Goal: Task Accomplishment & Management: Use online tool/utility

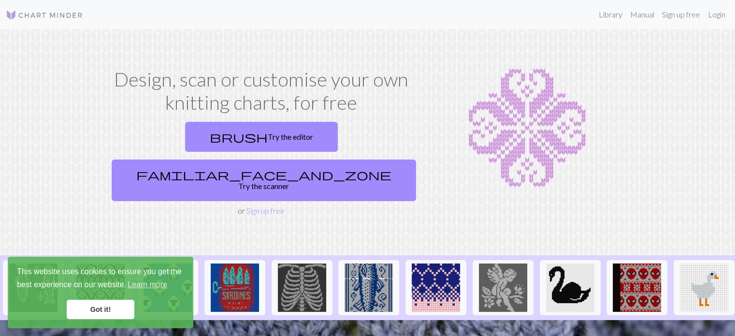
click at [218, 119] on div "brush Try the editor familiar_face_and_zone Try the scanner" at bounding box center [261, 161] width 307 height 87
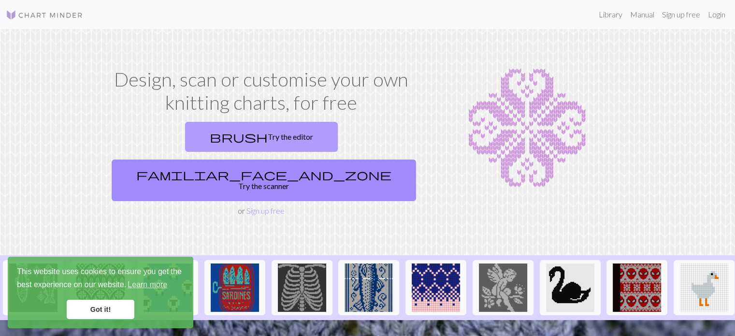
click at [202, 134] on link "brush Try the editor" at bounding box center [261, 137] width 153 height 30
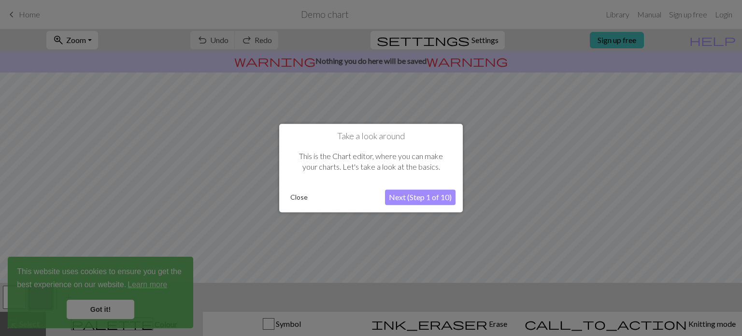
click at [434, 198] on button "Next (Step 1 of 10)" at bounding box center [420, 196] width 71 height 15
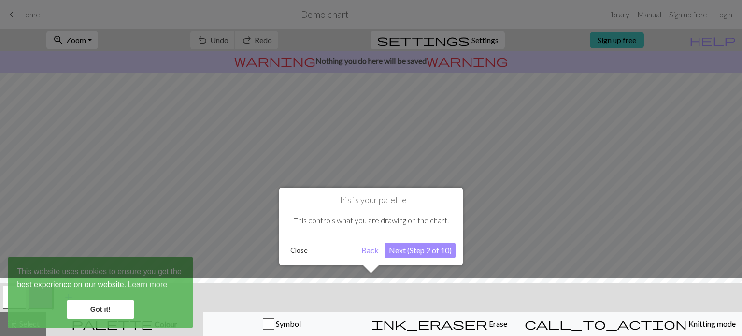
click at [373, 252] on button "Back" at bounding box center [369, 250] width 25 height 15
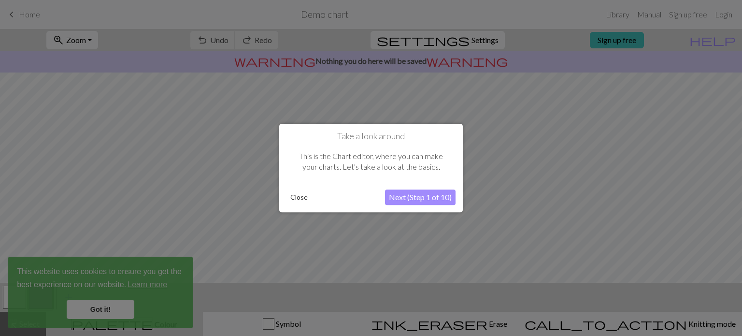
click at [416, 196] on button "Next (Step 1 of 10)" at bounding box center [420, 196] width 71 height 15
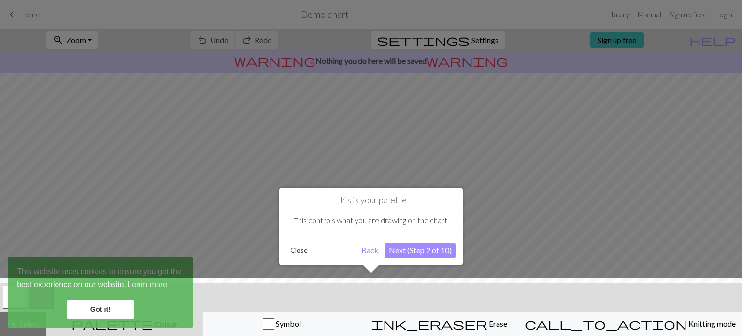
click at [300, 248] on button "Close" at bounding box center [298, 250] width 25 height 14
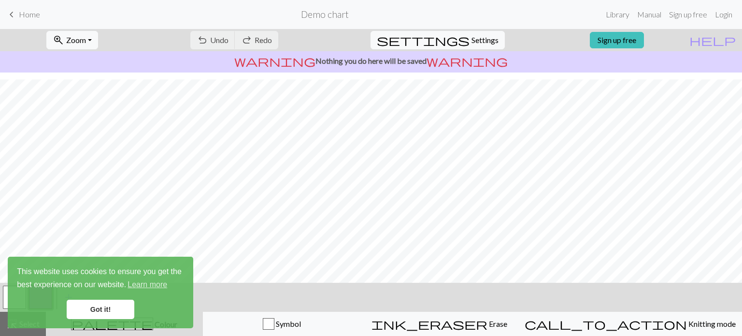
scroll to position [149, 0]
click at [108, 309] on link "Got it!" at bounding box center [101, 309] width 68 height 19
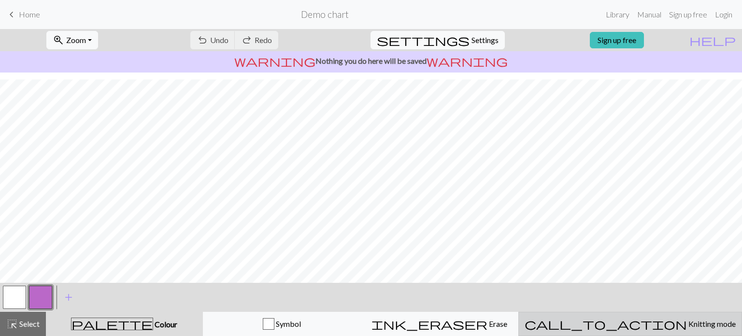
click at [681, 318] on div "call_to_action Knitting mode Knitting mode" at bounding box center [630, 324] width 211 height 12
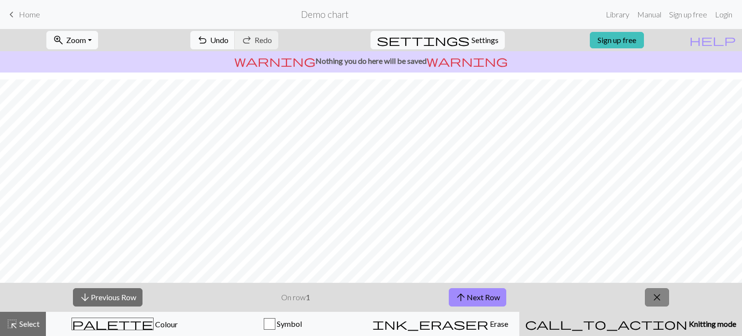
click at [658, 302] on span "close" at bounding box center [657, 297] width 12 height 14
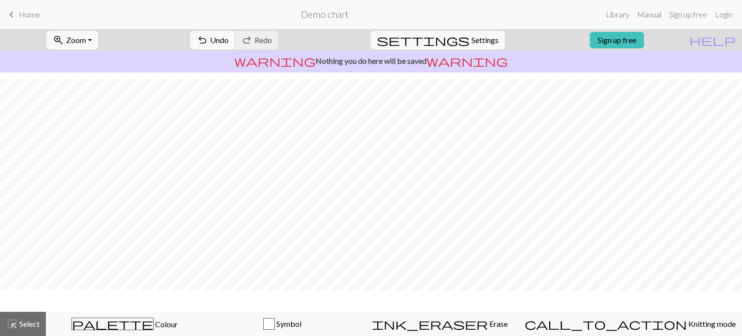
scroll to position [120, 0]
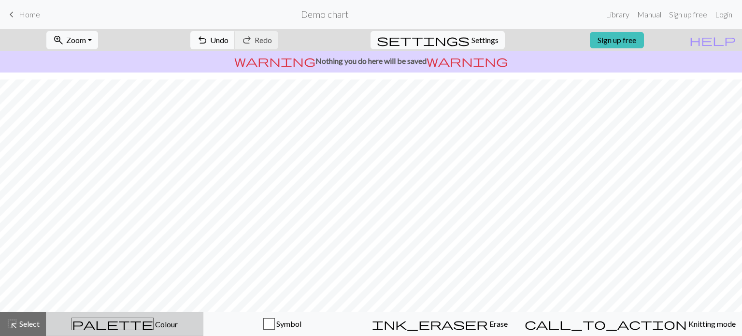
click at [154, 324] on span "Colour" at bounding box center [166, 323] width 24 height 9
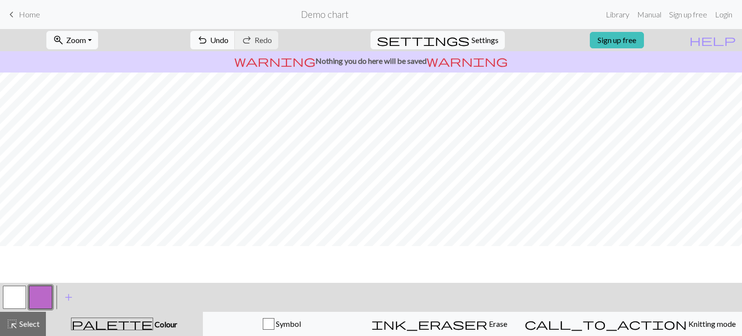
scroll to position [0, 0]
click at [643, 43] on link "Sign up free" at bounding box center [617, 40] width 54 height 16
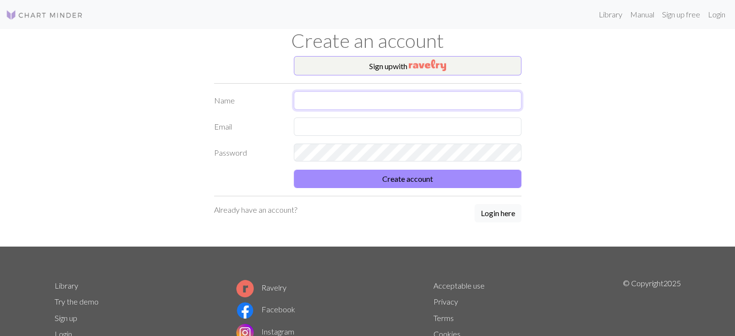
click at [397, 94] on input "text" at bounding box center [408, 100] width 228 height 18
type input "d"
type input "mimi"
type input "thfalrns123@naver.com"
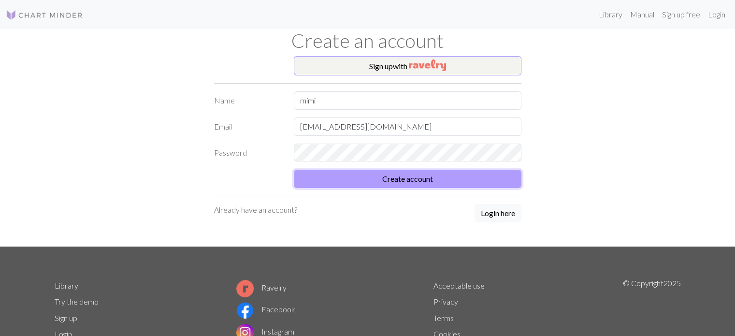
click at [433, 172] on button "Create account" at bounding box center [408, 179] width 228 height 18
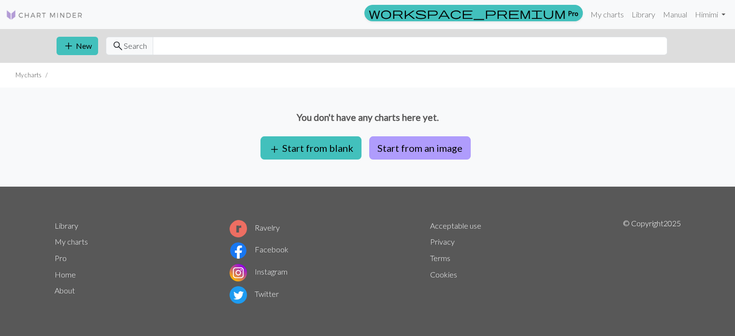
click at [385, 150] on button "Start from an image" at bounding box center [419, 147] width 101 height 23
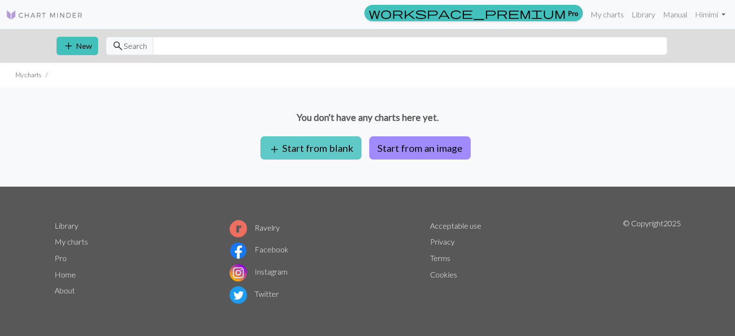
click at [293, 155] on button "add Start from blank" at bounding box center [310, 147] width 101 height 23
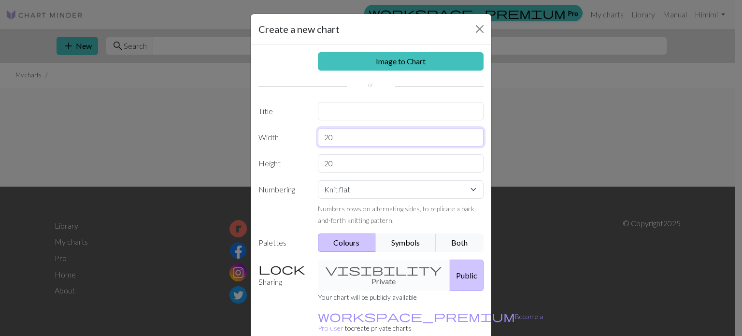
click at [348, 139] on input "20" at bounding box center [401, 137] width 166 height 18
type input "2"
type input "100"
click at [352, 167] on input "20" at bounding box center [401, 163] width 166 height 18
type input "2"
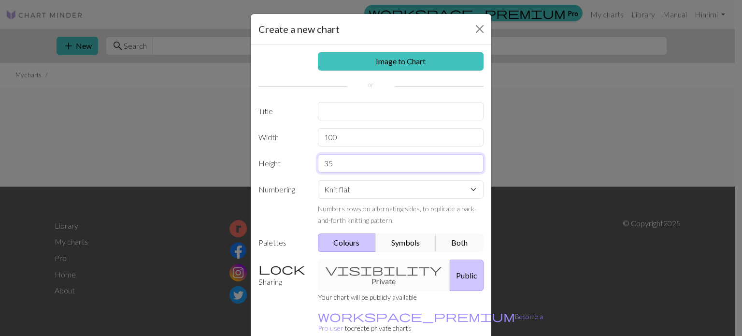
type input "35"
click at [369, 191] on select "Knit flat Knit in the round Lace knitting Cross stitch" at bounding box center [401, 189] width 166 height 18
click at [451, 275] on button "Public" at bounding box center [467, 274] width 34 height 31
click at [369, 266] on div "visibility Private Public" at bounding box center [401, 274] width 178 height 31
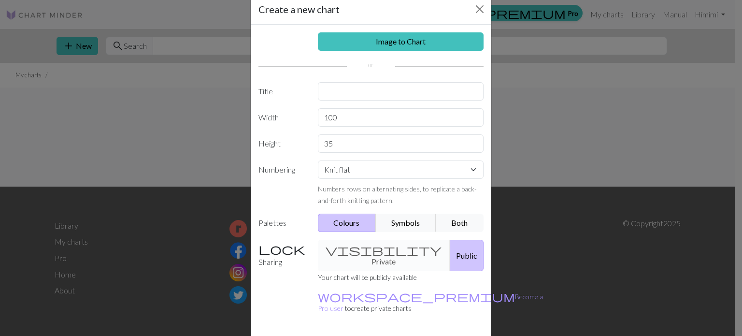
scroll to position [44, 0]
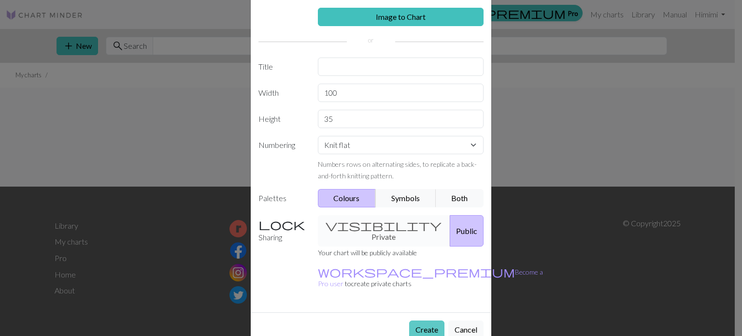
click at [430, 320] on button "Create" at bounding box center [426, 329] width 35 height 18
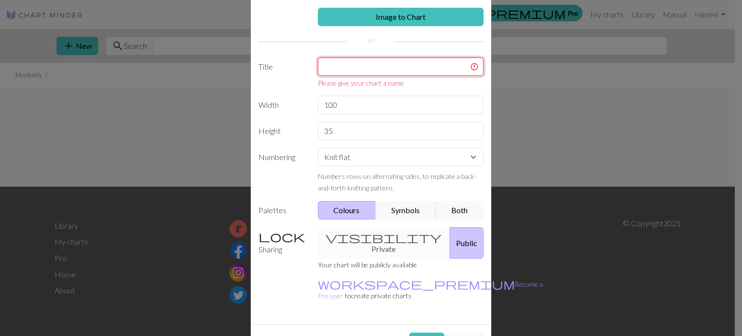
click at [385, 61] on input "text" at bounding box center [401, 66] width 166 height 18
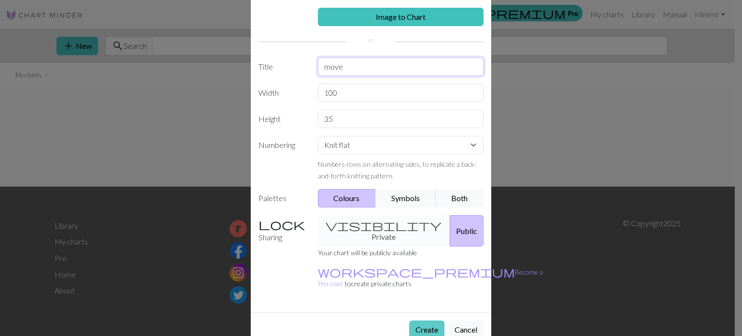
type input "move"
click at [427, 320] on button "Create" at bounding box center [426, 329] width 35 height 18
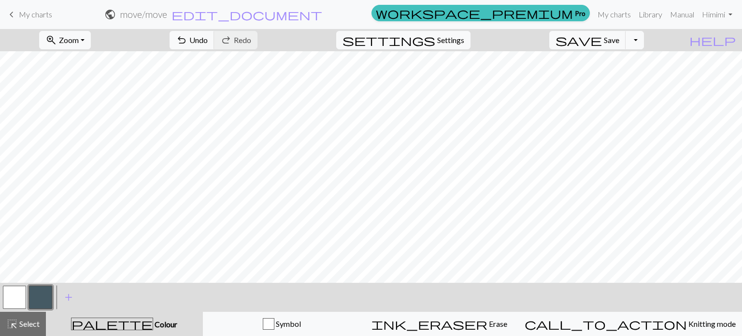
drag, startPoint x: 24, startPoint y: 299, endPoint x: 29, endPoint y: 296, distance: 6.3
click at [24, 299] on button "button" at bounding box center [14, 297] width 23 height 23
click at [47, 303] on button "button" at bounding box center [40, 297] width 23 height 23
click at [17, 292] on button "button" at bounding box center [14, 297] width 23 height 23
click at [71, 296] on span "add" at bounding box center [69, 297] width 12 height 14
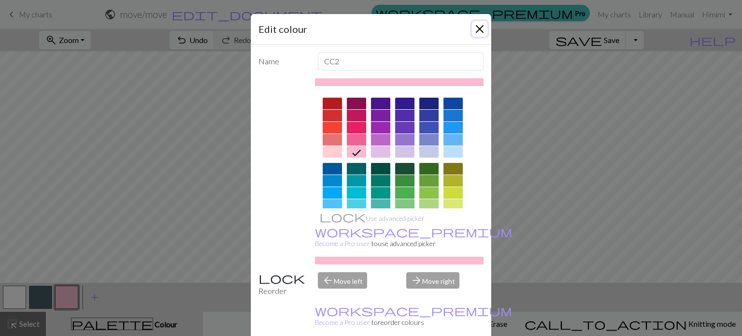
click at [479, 30] on button "Close" at bounding box center [479, 28] width 15 height 15
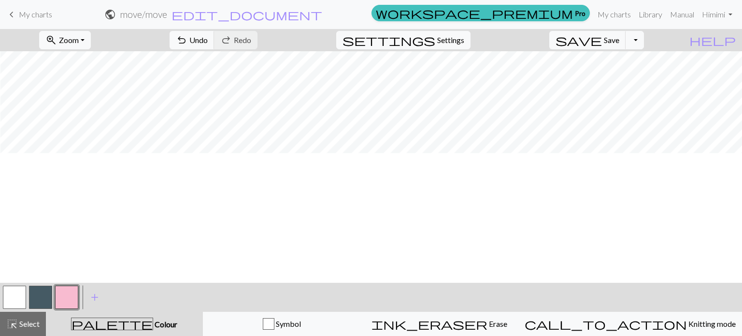
scroll to position [0, 143]
click at [91, 34] on button "zoom_in Zoom Zoom" at bounding box center [65, 40] width 52 height 18
click at [99, 78] on button "Fit width" at bounding box center [78, 76] width 76 height 15
click at [91, 32] on button "zoom_in Zoom Zoom" at bounding box center [65, 40] width 52 height 18
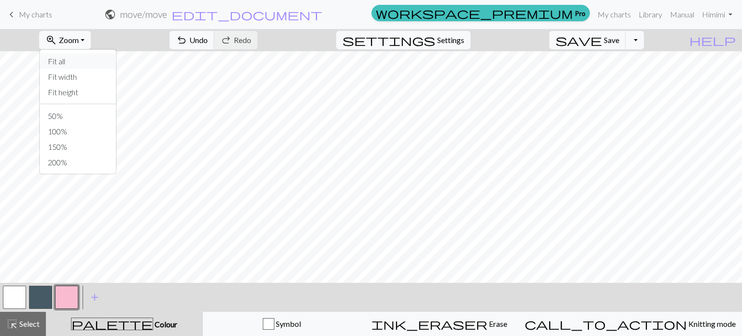
click at [99, 57] on button "Fit all" at bounding box center [78, 61] width 76 height 15
click at [91, 37] on button "zoom_in Zoom Zoom" at bounding box center [65, 40] width 52 height 18
click at [100, 116] on button "50%" at bounding box center [78, 115] width 76 height 15
click at [91, 41] on button "zoom_in Zoom Zoom" at bounding box center [65, 40] width 52 height 18
click at [87, 135] on button "100%" at bounding box center [78, 131] width 76 height 15
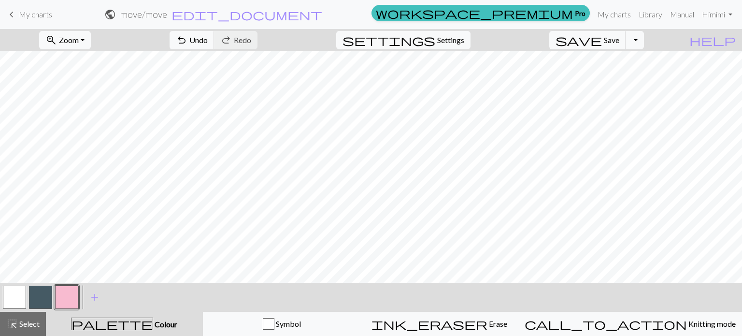
click at [65, 292] on button "button" at bounding box center [66, 297] width 23 height 23
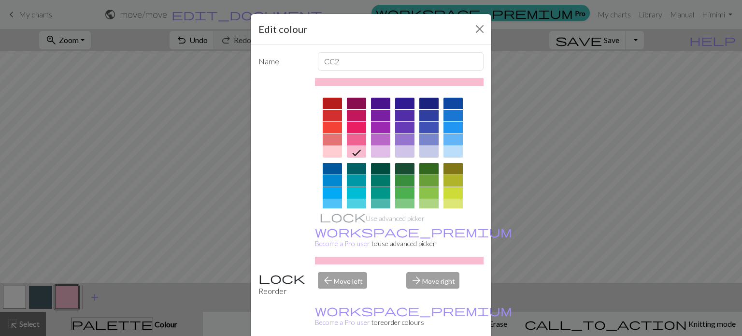
click at [473, 47] on div "Name CC2 Use advanced picker workspace_premium Become a Pro user to use advance…" at bounding box center [371, 193] width 241 height 299
click at [475, 28] on button "Close" at bounding box center [479, 28] width 15 height 15
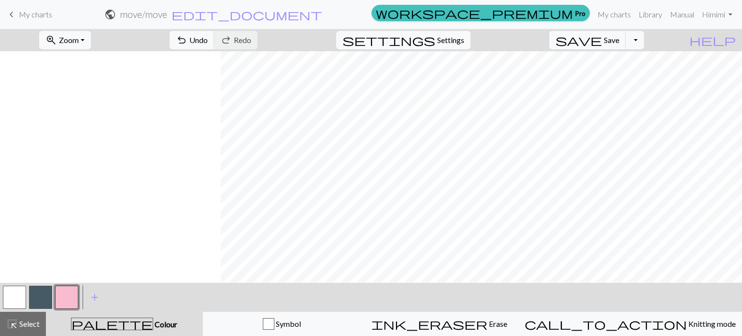
scroll to position [0, 440]
click at [66, 300] on button "button" at bounding box center [66, 297] width 23 height 23
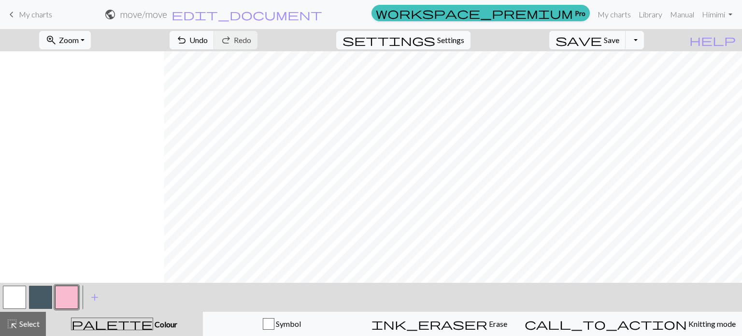
scroll to position [0, 603]
click at [21, 291] on button "button" at bounding box center [14, 297] width 23 height 23
click at [458, 40] on span "Settings" at bounding box center [450, 40] width 27 height 12
select select "aran"
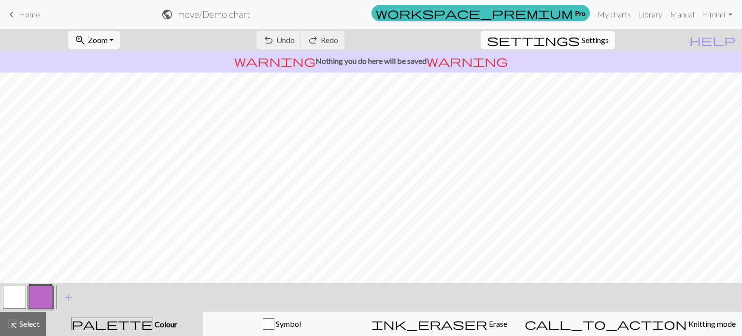
click at [609, 42] on span "Settings" at bounding box center [595, 40] width 27 height 12
select select "aran"
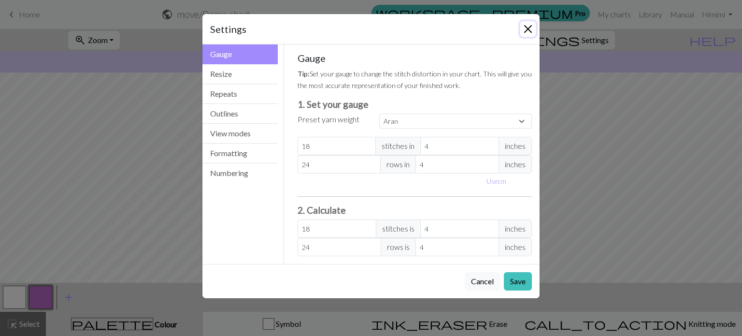
click at [528, 23] on button "Close" at bounding box center [527, 28] width 15 height 15
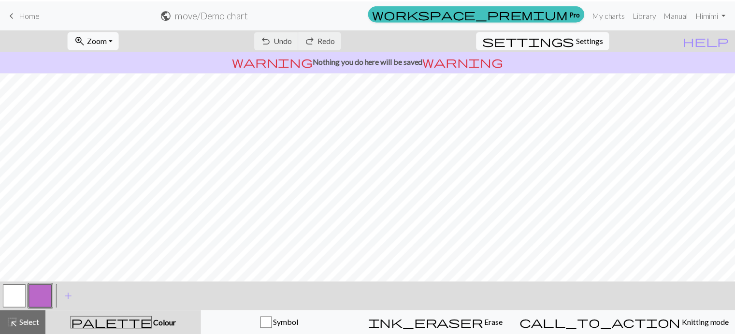
scroll to position [122, 0]
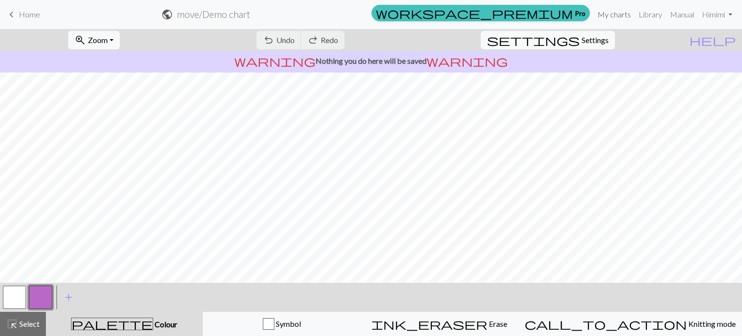
click at [609, 12] on link "My charts" at bounding box center [614, 14] width 41 height 19
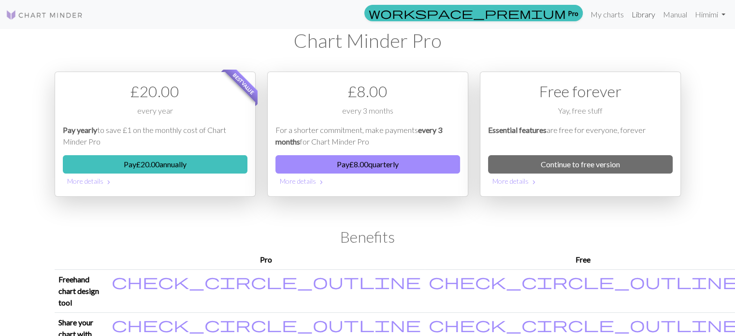
click at [640, 18] on link "Library" at bounding box center [643, 14] width 31 height 19
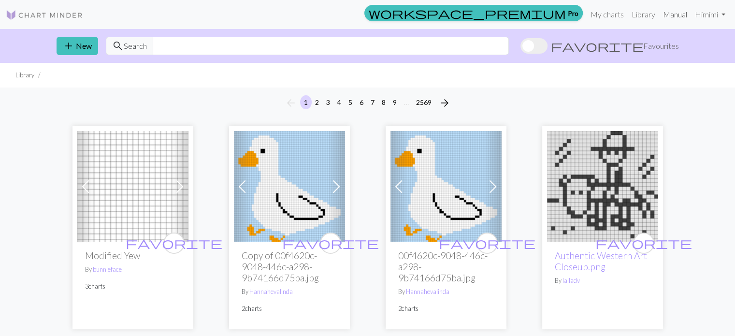
click at [681, 13] on link "Manual" at bounding box center [675, 14] width 32 height 19
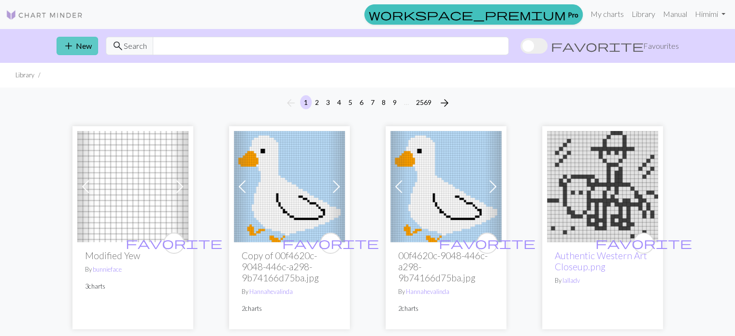
click at [77, 41] on button "add New" at bounding box center [78, 46] width 42 height 18
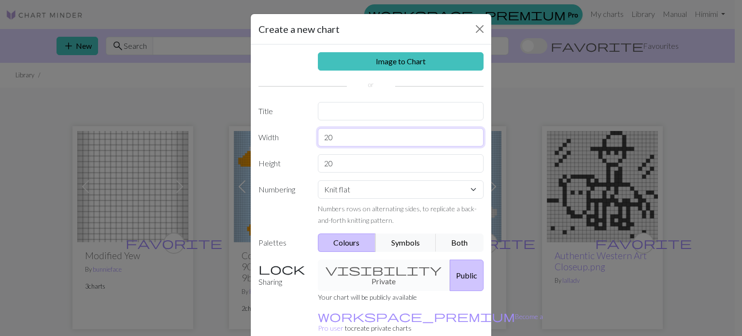
click at [382, 143] on input "20" at bounding box center [401, 137] width 166 height 18
type input "2"
type input "1"
type input "100"
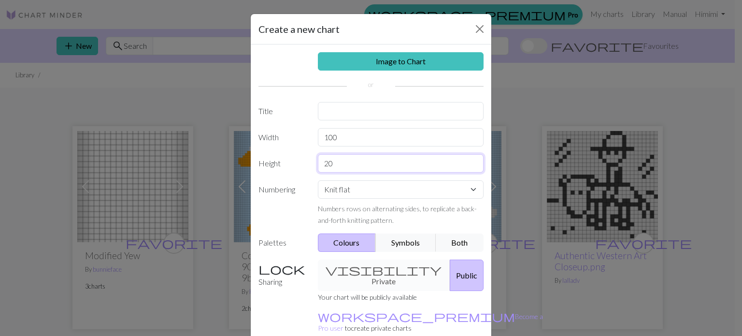
click at [341, 156] on input "20" at bounding box center [401, 163] width 166 height 18
type input "2"
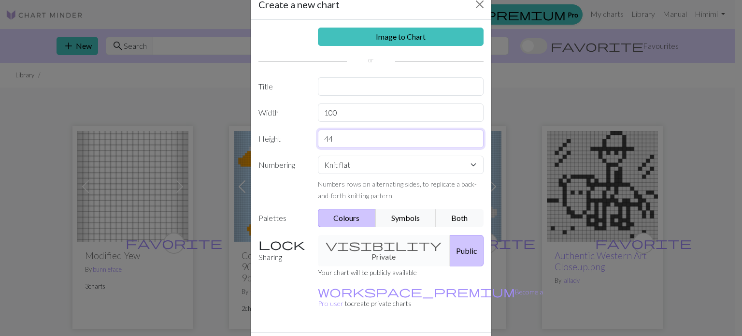
scroll to position [44, 0]
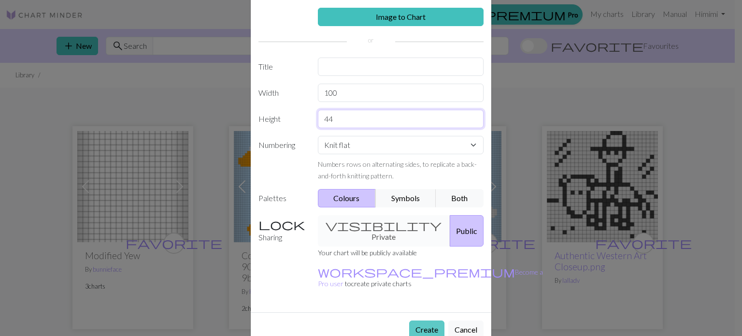
type input "44"
click at [431, 320] on button "Create" at bounding box center [426, 329] width 35 height 18
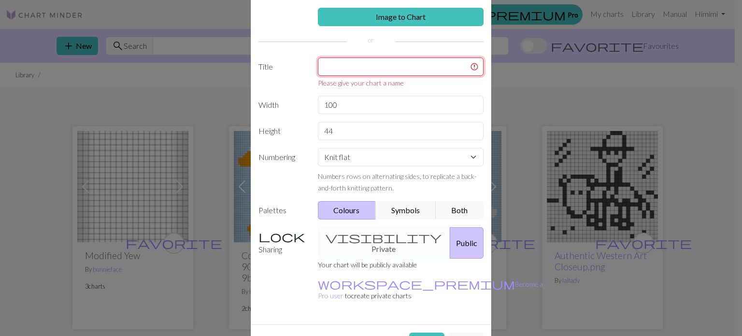
click at [412, 70] on input "text" at bounding box center [401, 66] width 166 height 18
type input "d"
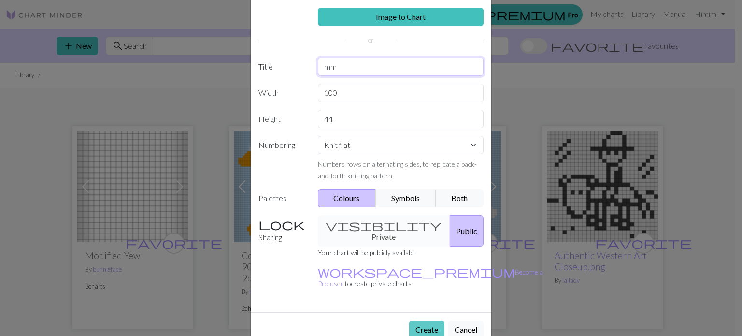
type input "mm"
drag, startPoint x: 427, startPoint y: 311, endPoint x: 429, endPoint y: 305, distance: 6.3
click at [427, 320] on button "Create" at bounding box center [426, 329] width 35 height 18
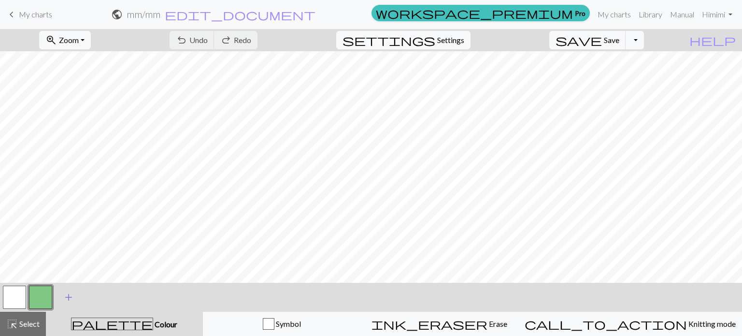
click at [72, 294] on span "add" at bounding box center [69, 297] width 12 height 14
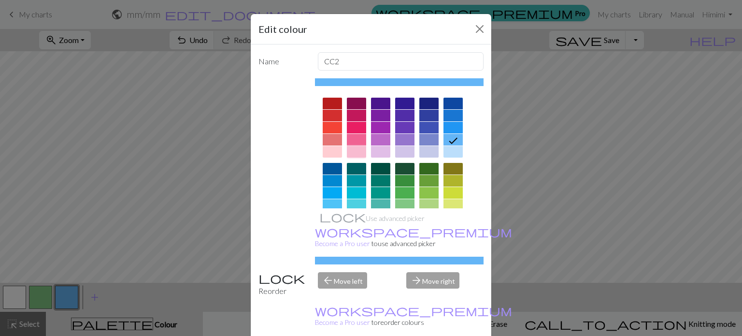
click at [357, 152] on div at bounding box center [356, 152] width 19 height 12
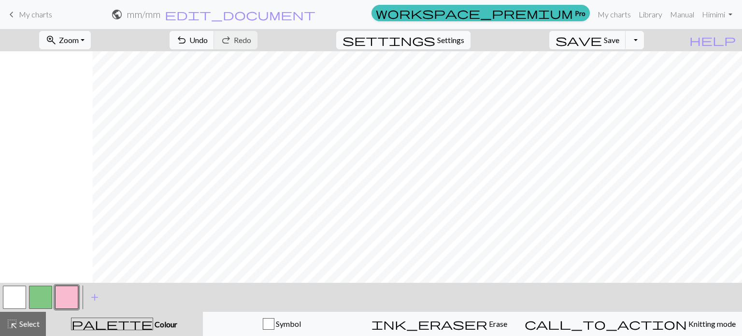
scroll to position [0, 603]
click at [16, 293] on button "button" at bounding box center [14, 297] width 23 height 23
click at [40, 293] on button "button" at bounding box center [40, 297] width 23 height 23
click at [69, 293] on button "button" at bounding box center [66, 297] width 23 height 23
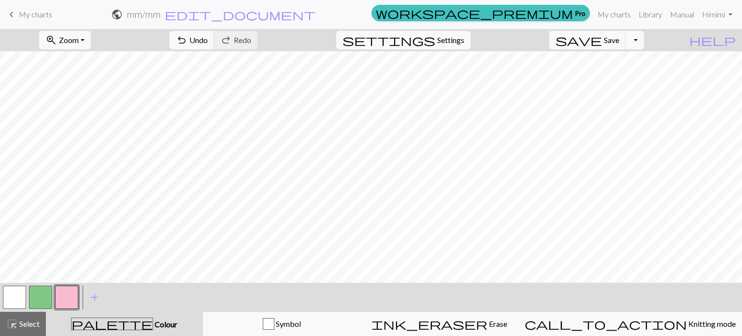
click at [15, 295] on button "button" at bounding box center [14, 297] width 23 height 23
click at [40, 289] on button "button" at bounding box center [40, 297] width 23 height 23
click at [68, 296] on button "button" at bounding box center [66, 297] width 23 height 23
click at [9, 299] on button "button" at bounding box center [14, 297] width 23 height 23
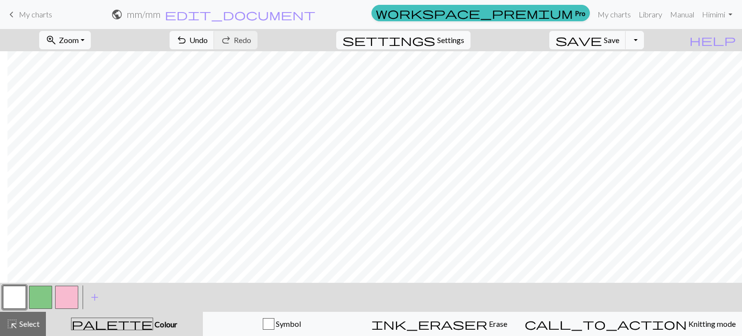
click at [43, 299] on button "button" at bounding box center [40, 297] width 23 height 23
click at [15, 292] on button "button" at bounding box center [14, 297] width 23 height 23
click at [34, 294] on button "button" at bounding box center [40, 297] width 23 height 23
click at [71, 296] on button "button" at bounding box center [66, 297] width 23 height 23
click at [33, 293] on button "button" at bounding box center [40, 297] width 23 height 23
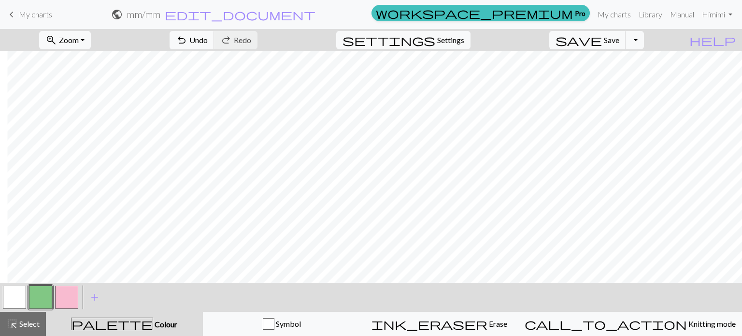
click at [44, 297] on button "button" at bounding box center [40, 297] width 23 height 23
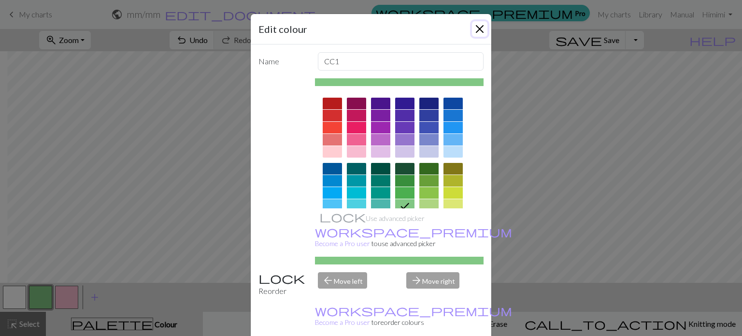
click at [477, 27] on button "Close" at bounding box center [479, 28] width 15 height 15
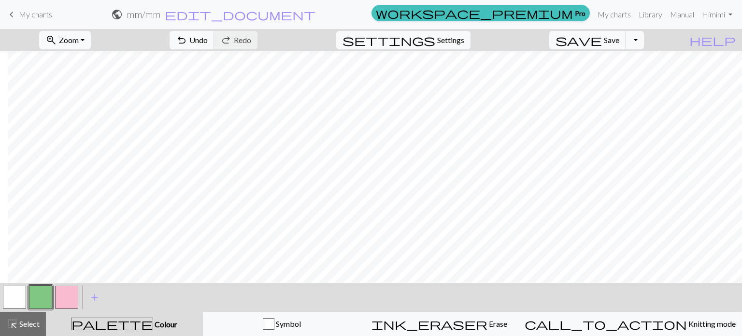
click at [70, 293] on button "button" at bounding box center [66, 297] width 23 height 23
click at [16, 291] on button "button" at bounding box center [14, 297] width 23 height 23
click at [42, 297] on button "button" at bounding box center [40, 297] width 23 height 23
click at [19, 299] on button "button" at bounding box center [14, 297] width 23 height 23
click at [33, 294] on button "button" at bounding box center [40, 297] width 23 height 23
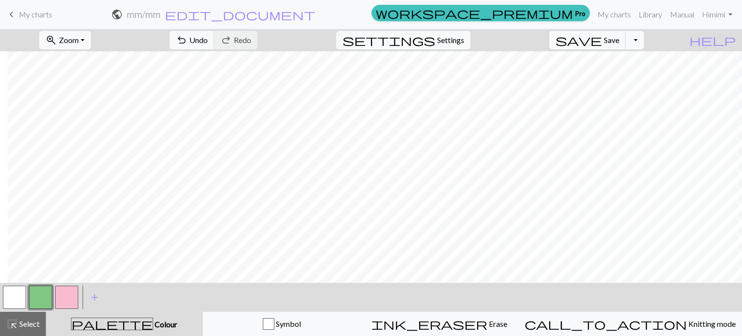
click at [21, 286] on button "button" at bounding box center [14, 297] width 23 height 23
click at [43, 297] on button "button" at bounding box center [40, 297] width 23 height 23
drag, startPoint x: 11, startPoint y: 293, endPoint x: 41, endPoint y: 293, distance: 30.0
click at [12, 293] on button "button" at bounding box center [14, 297] width 23 height 23
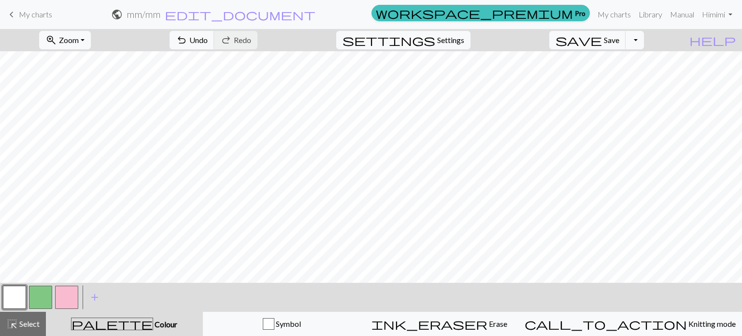
click at [40, 295] on button "button" at bounding box center [40, 297] width 23 height 23
click at [11, 291] on button "button" at bounding box center [14, 297] width 23 height 23
click at [37, 292] on button "button" at bounding box center [40, 297] width 23 height 23
click at [16, 295] on button "button" at bounding box center [14, 297] width 23 height 23
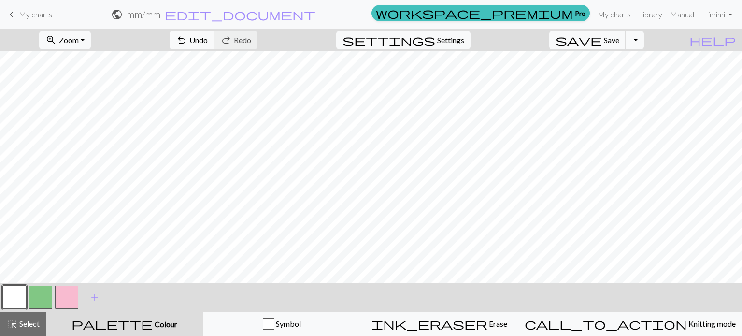
click at [40, 300] on button "button" at bounding box center [40, 297] width 23 height 23
click at [43, 292] on button "button" at bounding box center [40, 297] width 23 height 23
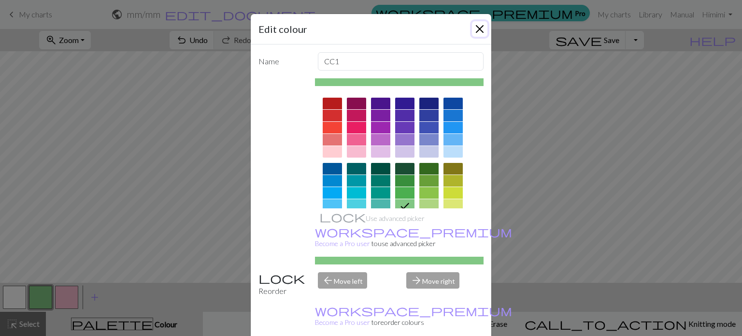
click at [473, 32] on button "Close" at bounding box center [479, 28] width 15 height 15
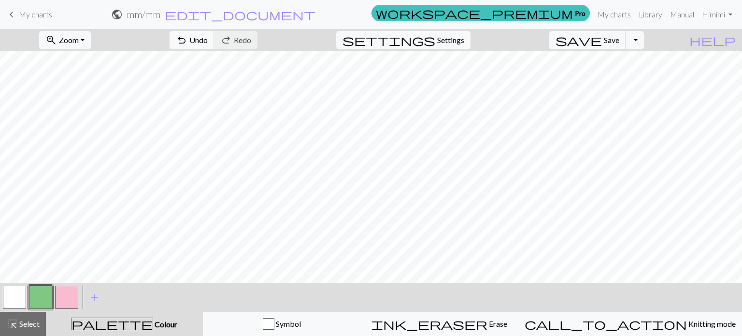
click at [42, 300] on button "button" at bounding box center [40, 297] width 23 height 23
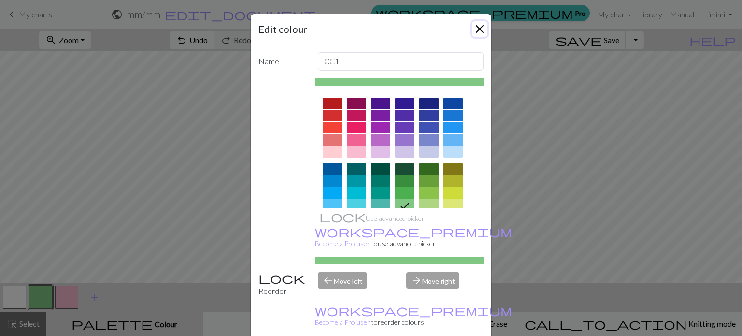
click at [476, 32] on button "Close" at bounding box center [479, 28] width 15 height 15
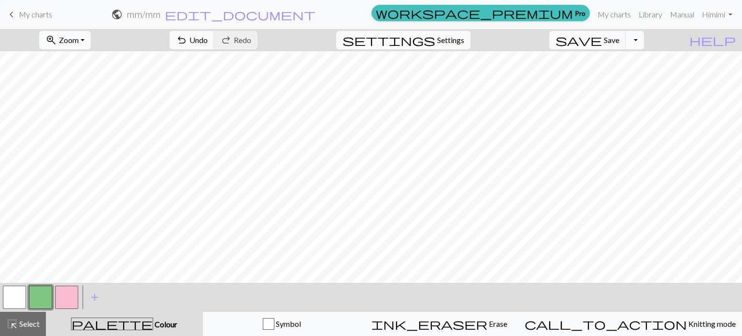
click at [8, 301] on button "button" at bounding box center [14, 297] width 23 height 23
click at [37, 294] on button "button" at bounding box center [40, 297] width 23 height 23
click at [644, 37] on button "Toggle Dropdown" at bounding box center [635, 40] width 18 height 18
click at [623, 81] on button "save_alt Download" at bounding box center [563, 76] width 159 height 15
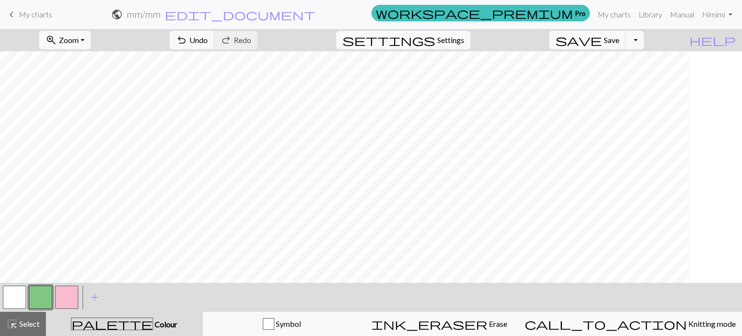
scroll to position [0, 0]
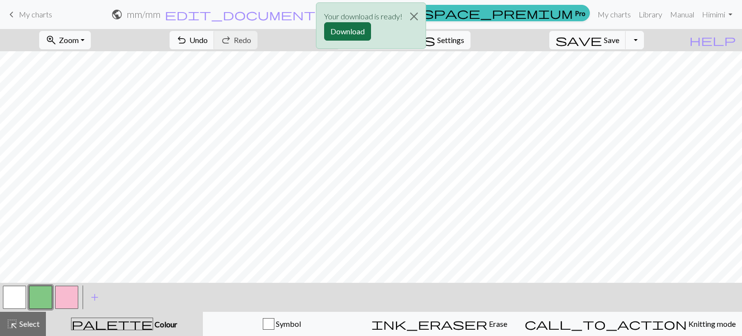
click at [360, 34] on button "Download" at bounding box center [347, 31] width 47 height 18
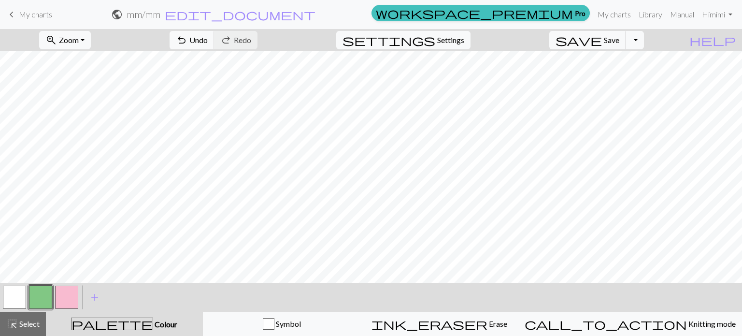
click at [12, 299] on button "button" at bounding box center [14, 297] width 23 height 23
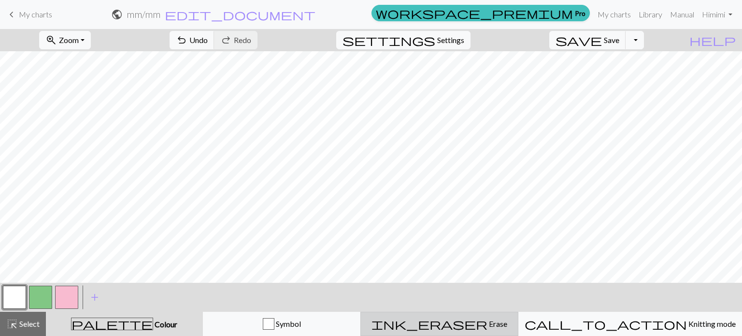
click at [487, 320] on span "Erase" at bounding box center [497, 323] width 20 height 9
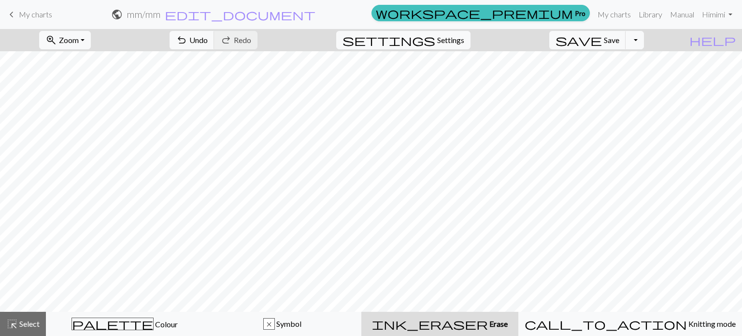
drag, startPoint x: 12, startPoint y: 17, endPoint x: 428, endPoint y: 31, distance: 416.2
click at [12, 17] on span "keyboard_arrow_left" at bounding box center [12, 15] width 12 height 14
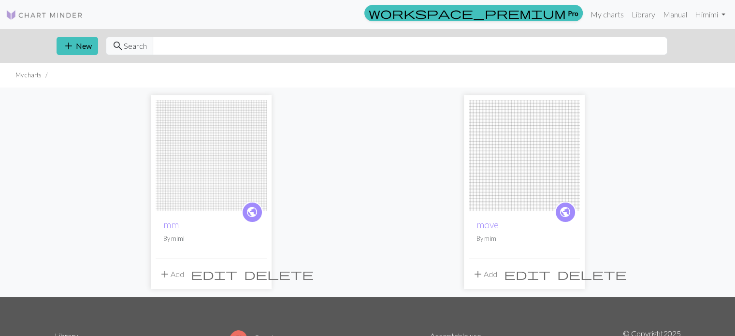
click at [190, 173] on img at bounding box center [211, 155] width 111 height 111
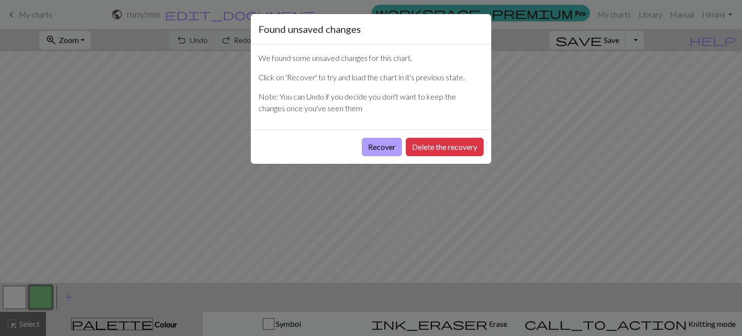
click at [390, 150] on button "Recover" at bounding box center [382, 147] width 40 height 18
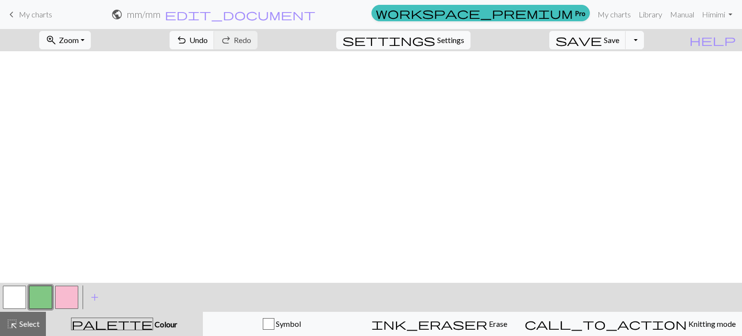
scroll to position [244, 0]
click at [76, 293] on button "button" at bounding box center [66, 297] width 23 height 23
click at [91, 43] on button "zoom_in Zoom Zoom" at bounding box center [65, 40] width 52 height 18
click at [92, 75] on button "Fit width" at bounding box center [78, 76] width 76 height 15
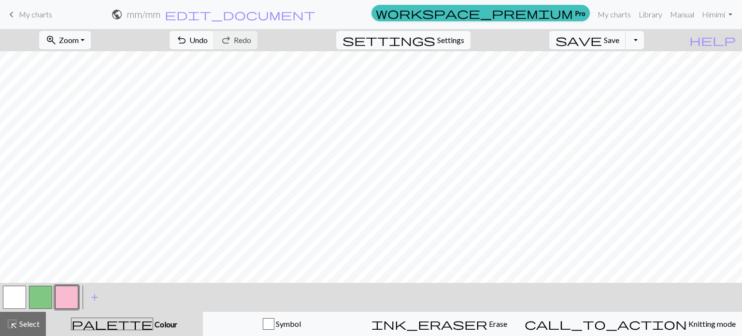
click at [12, 297] on button "button" at bounding box center [14, 297] width 23 height 23
click at [12, 300] on button "button" at bounding box center [14, 297] width 23 height 23
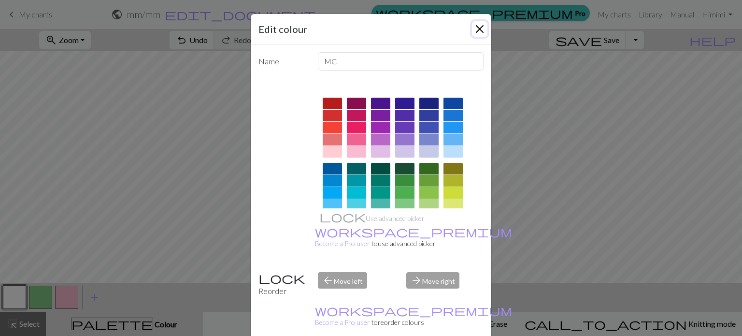
click at [478, 28] on button "Close" at bounding box center [479, 28] width 15 height 15
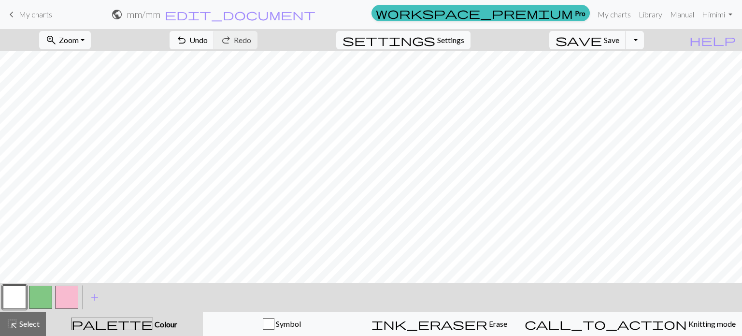
click at [38, 297] on button "button" at bounding box center [40, 297] width 23 height 23
click at [7, 289] on button "button" at bounding box center [14, 297] width 23 height 23
click at [35, 297] on button "button" at bounding box center [40, 297] width 23 height 23
click at [21, 295] on button "button" at bounding box center [14, 297] width 23 height 23
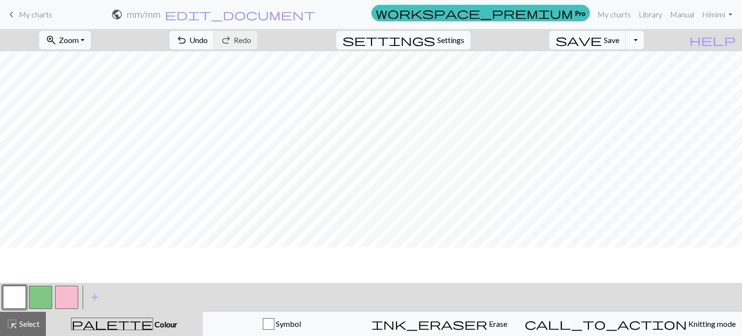
scroll to position [0, 0]
click at [45, 295] on button "button" at bounding box center [40, 297] width 23 height 23
drag, startPoint x: 17, startPoint y: 287, endPoint x: 43, endPoint y: 287, distance: 25.1
click at [18, 287] on button "button" at bounding box center [14, 297] width 23 height 23
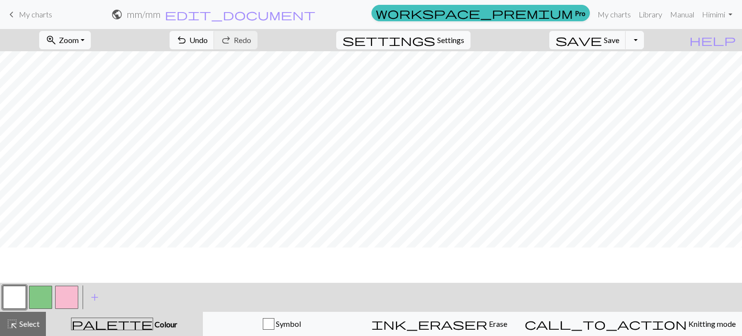
scroll to position [0, 0]
click at [34, 290] on button "button" at bounding box center [40, 297] width 23 height 23
click at [19, 293] on button "button" at bounding box center [14, 297] width 23 height 23
click at [46, 290] on button "button" at bounding box center [40, 297] width 23 height 23
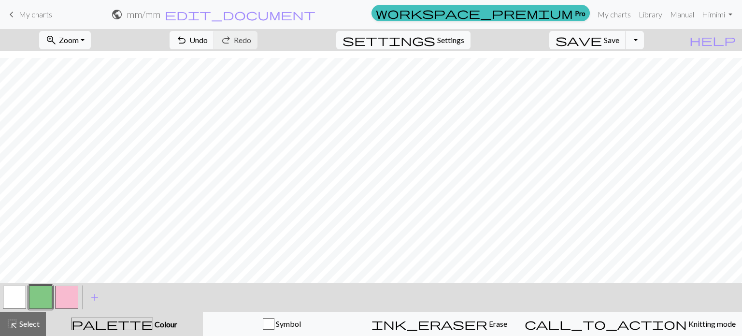
click at [70, 295] on button "button" at bounding box center [66, 297] width 23 height 23
click at [42, 297] on button "button" at bounding box center [40, 297] width 23 height 23
click at [12, 295] on button "button" at bounding box center [14, 297] width 23 height 23
click at [41, 297] on button "button" at bounding box center [40, 297] width 23 height 23
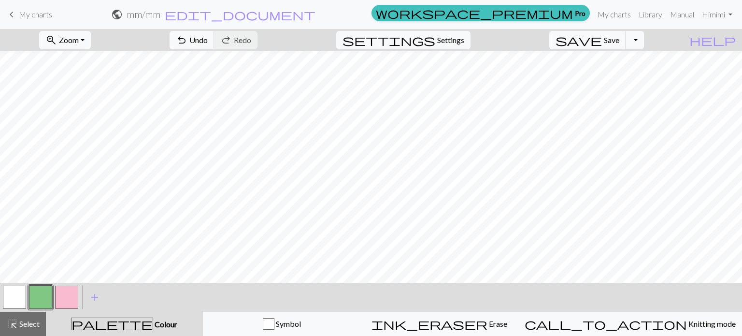
click at [19, 300] on button "button" at bounding box center [14, 297] width 23 height 23
click at [41, 290] on button "button" at bounding box center [40, 297] width 23 height 23
click at [19, 294] on button "button" at bounding box center [14, 297] width 23 height 23
click at [43, 298] on button "button" at bounding box center [40, 297] width 23 height 23
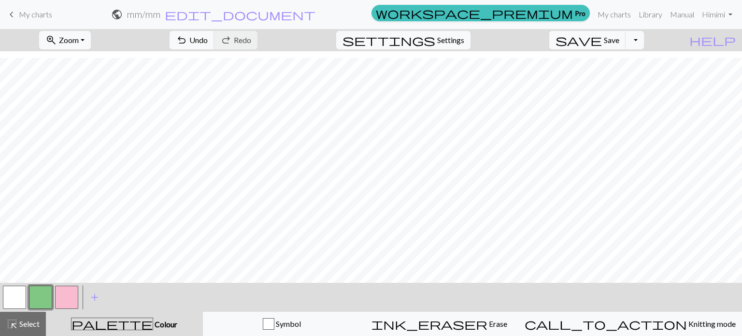
click at [72, 294] on button "button" at bounding box center [66, 297] width 23 height 23
click at [47, 291] on button "button" at bounding box center [40, 297] width 23 height 23
click at [47, 299] on button "button" at bounding box center [40, 297] width 23 height 23
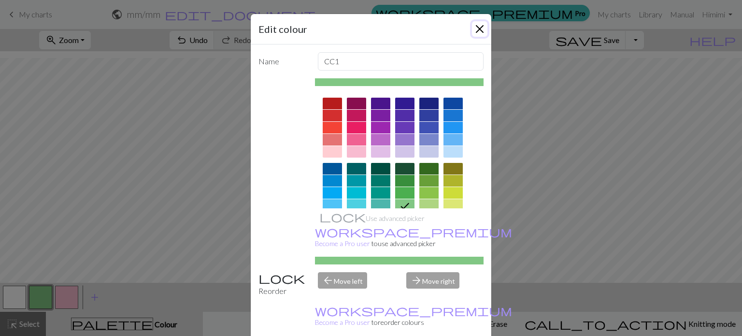
click at [472, 24] on button "Close" at bounding box center [479, 28] width 15 height 15
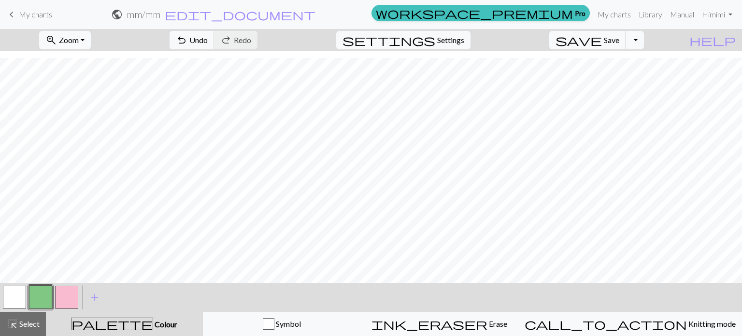
click at [21, 292] on button "button" at bounding box center [14, 297] width 23 height 23
click at [41, 292] on button "button" at bounding box center [40, 297] width 23 height 23
click at [71, 299] on button "button" at bounding box center [66, 297] width 23 height 23
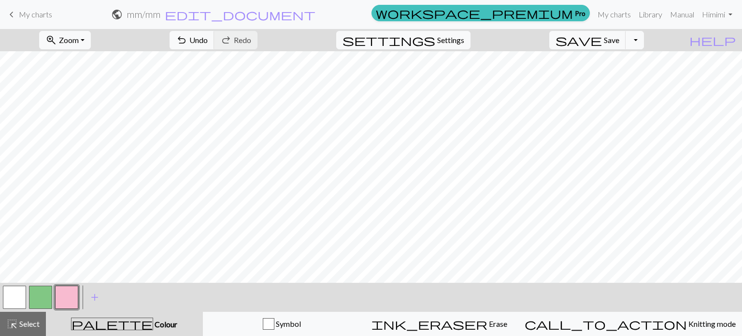
click at [17, 298] on button "button" at bounding box center [14, 297] width 23 height 23
click at [48, 300] on button "button" at bounding box center [40, 297] width 23 height 23
click at [17, 293] on button "button" at bounding box center [14, 297] width 23 height 23
click at [43, 294] on button "button" at bounding box center [40, 297] width 23 height 23
click at [18, 293] on button "button" at bounding box center [14, 297] width 23 height 23
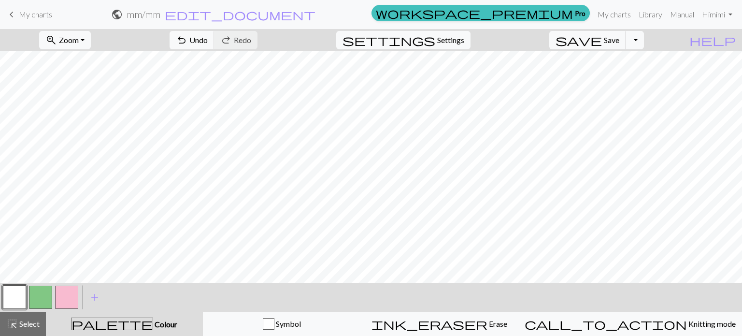
click at [36, 295] on button "button" at bounding box center [40, 297] width 23 height 23
click at [13, 289] on button "button" at bounding box center [14, 297] width 23 height 23
click at [644, 42] on button "Toggle Dropdown" at bounding box center [635, 40] width 18 height 18
click at [622, 75] on button "save_alt Download" at bounding box center [563, 76] width 159 height 15
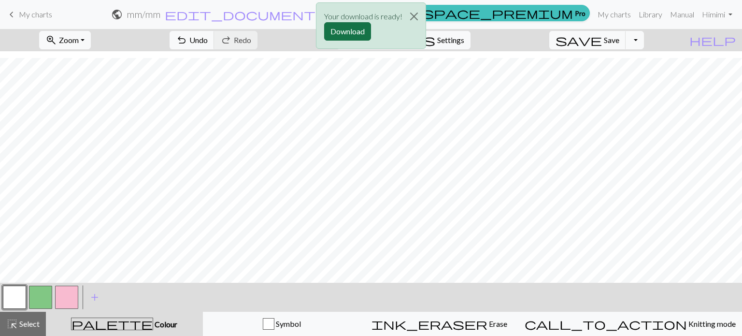
click at [343, 34] on button "Download" at bounding box center [347, 31] width 47 height 18
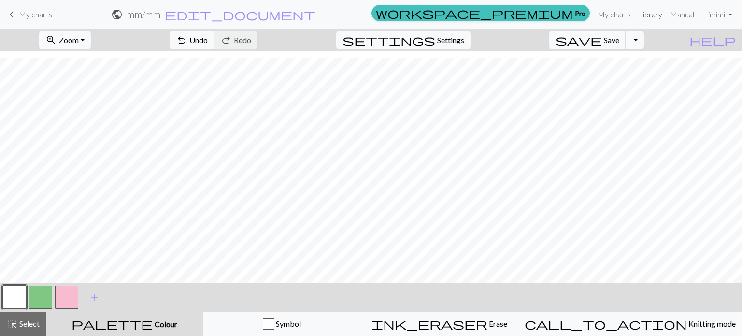
scroll to position [0, 0]
click at [619, 37] on span "Save" at bounding box center [611, 39] width 15 height 9
click at [644, 41] on button "Toggle Dropdown" at bounding box center [635, 40] width 18 height 18
